Goal: Task Accomplishment & Management: Use online tool/utility

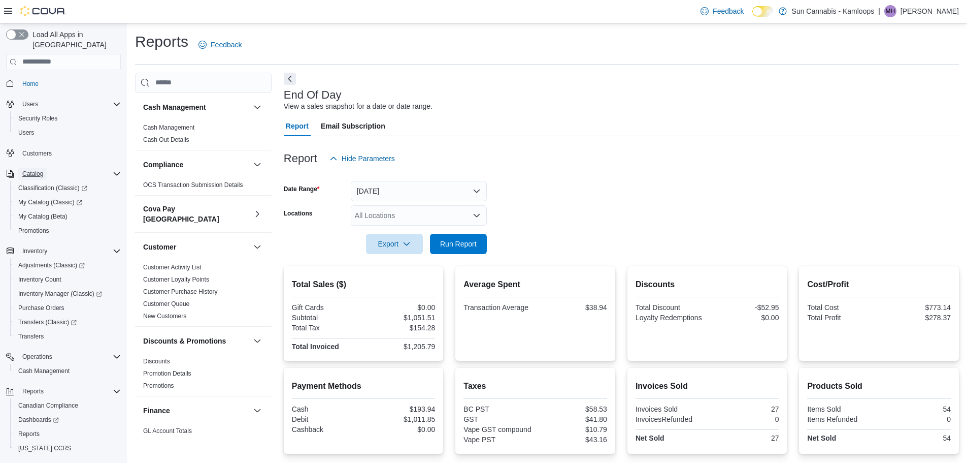
click at [45, 168] on button "Catalog" at bounding box center [32, 174] width 29 height 12
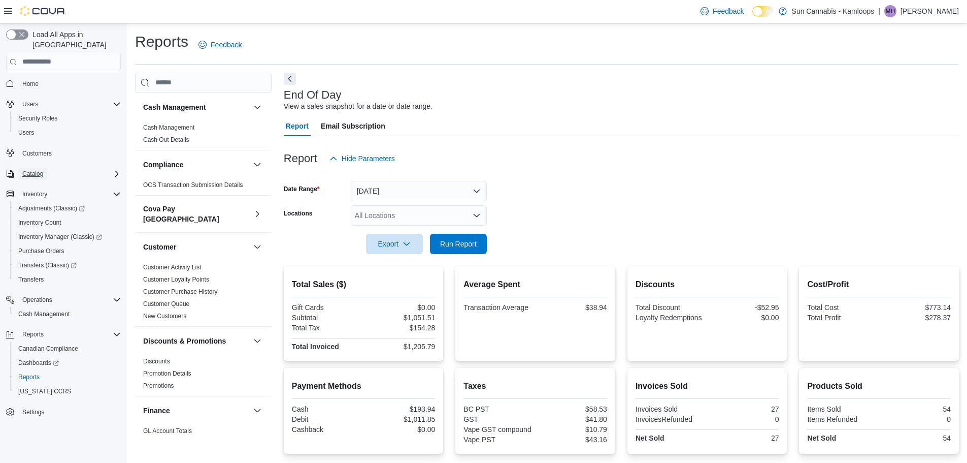
click at [45, 168] on button "Catalog" at bounding box center [32, 174] width 29 height 12
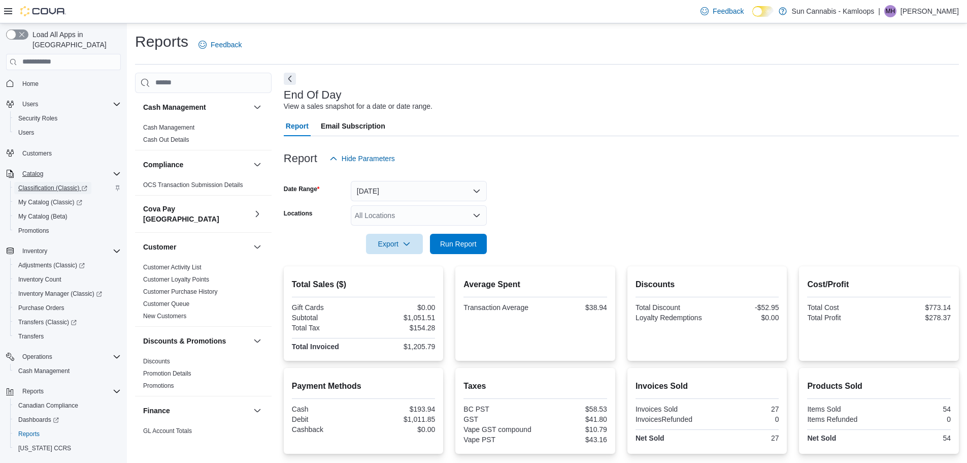
click at [58, 184] on span "Classification (Classic)" at bounding box center [52, 188] width 69 height 8
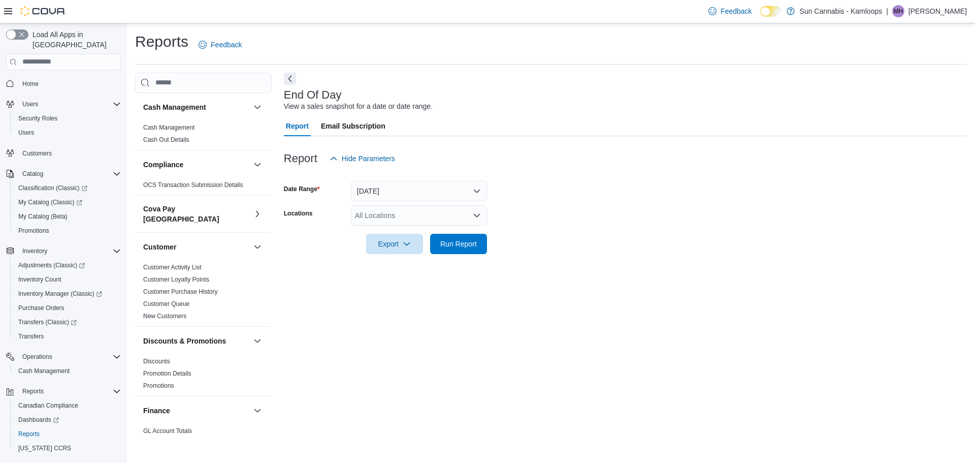
click at [440, 216] on div "All Locations" at bounding box center [419, 215] width 136 height 20
click at [448, 229] on span "Sun Cannabis - Kamloops" at bounding box center [409, 232] width 83 height 10
click at [530, 290] on div "End Of Day View a sales snapshot for a date or date range. Report Email Subscri…" at bounding box center [625, 256] width 683 height 367
click at [450, 243] on span "Run Report" at bounding box center [458, 243] width 37 height 10
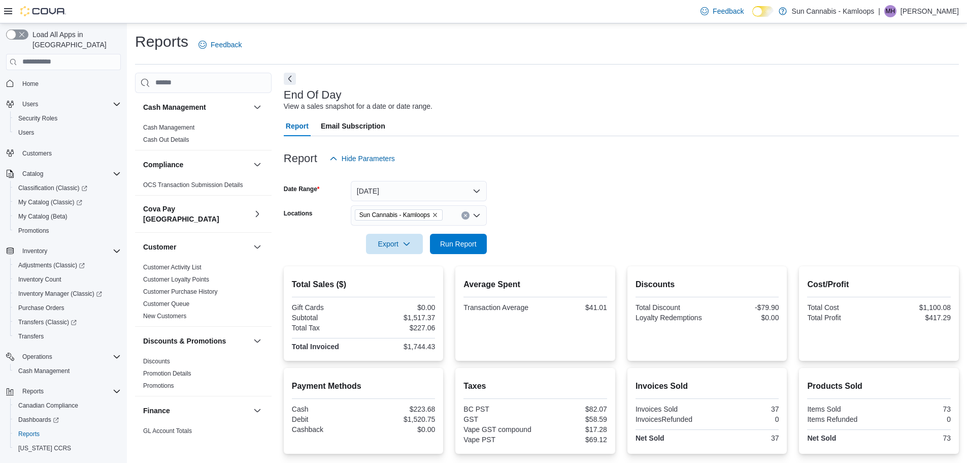
click at [525, 249] on form "Date Range Today Locations Sun Cannabis - Kamloops Export Run Report" at bounding box center [621, 211] width 675 height 85
